Goal: Find contact information: Find contact information

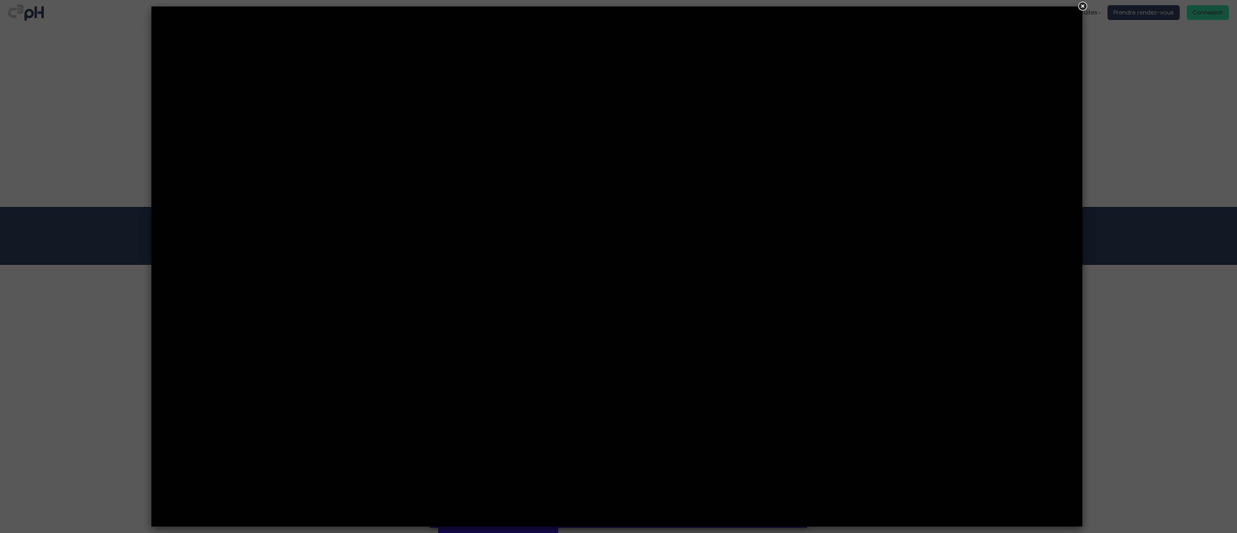
click at [64, 367] on div at bounding box center [618, 266] width 1237 height 533
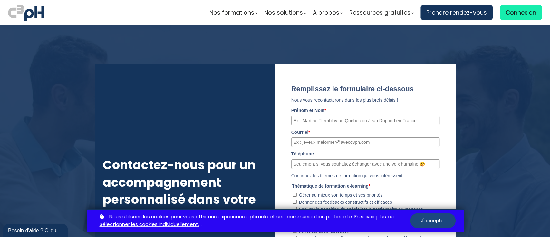
click at [434, 227] on button "J'accepte." at bounding box center [432, 220] width 45 height 15
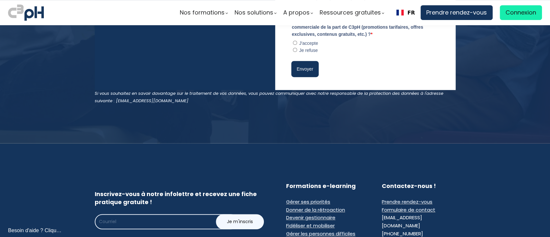
scroll to position [129, 0]
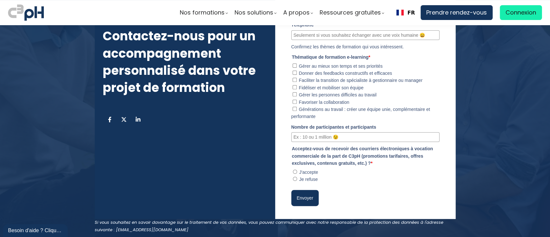
click at [518, 161] on div at bounding box center [275, 83] width 550 height 375
